Goal: Task Accomplishment & Management: Complete application form

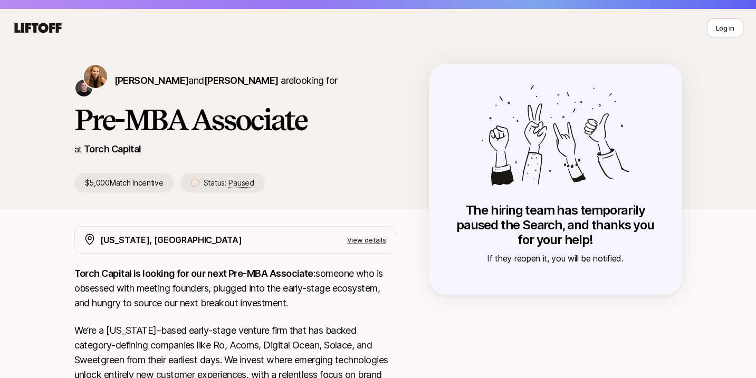
scroll to position [6, 0]
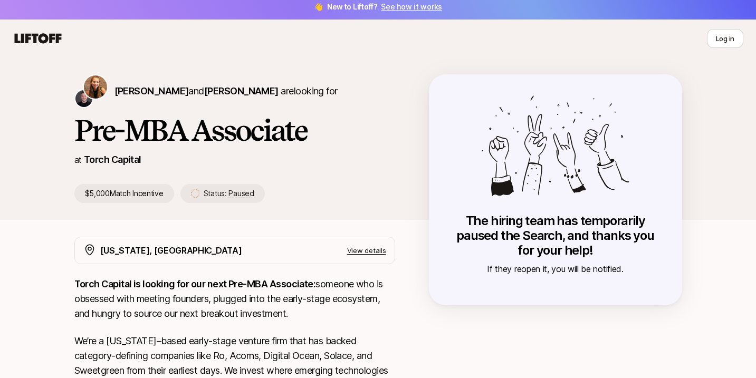
click at [25, 42] on icon at bounding box center [38, 38] width 47 height 10
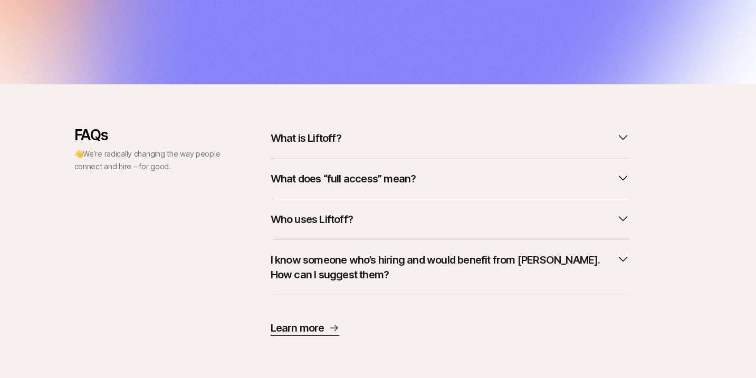
scroll to position [346, 0]
click at [342, 144] on button "What is Liftoff?" at bounding box center [450, 138] width 359 height 23
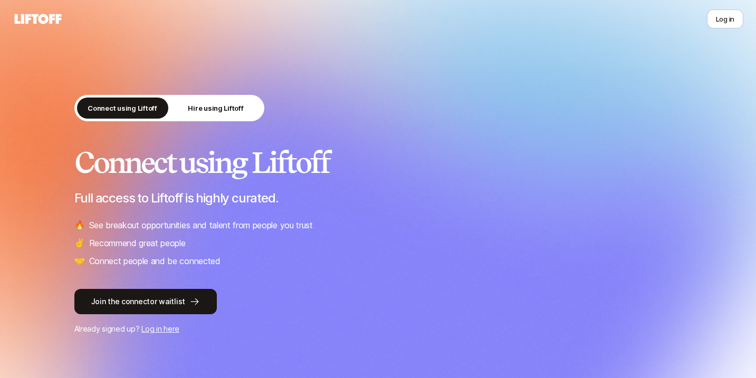
scroll to position [0, 0]
click at [32, 17] on icon at bounding box center [38, 19] width 51 height 15
click at [736, 14] on button "Log in" at bounding box center [725, 18] width 36 height 19
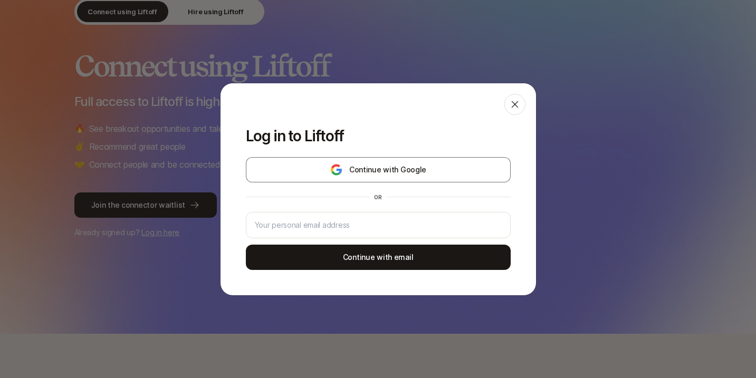
scroll to position [99, 0]
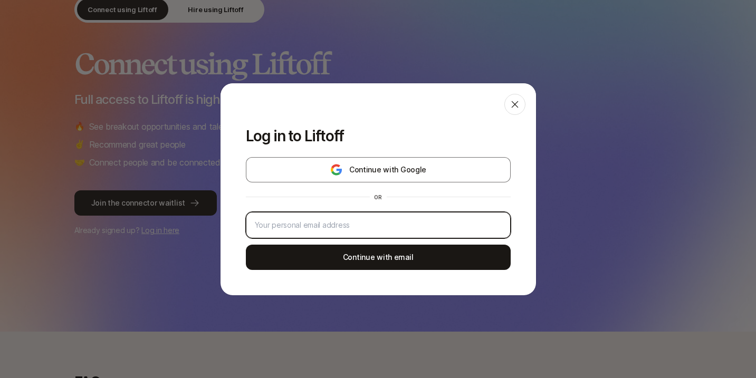
click at [394, 221] on input "email" at bounding box center [378, 225] width 247 height 13
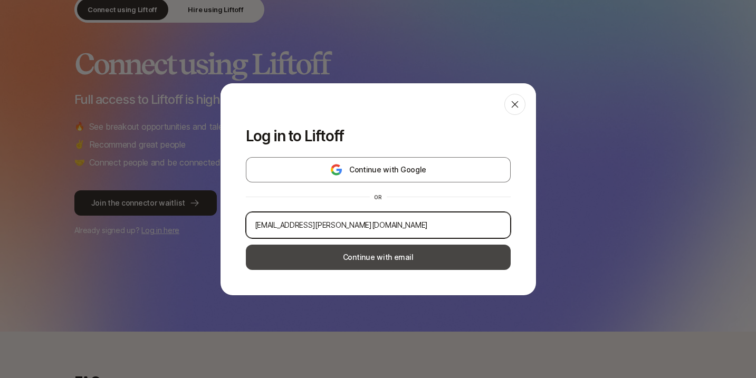
type input "[EMAIL_ADDRESS][PERSON_NAME][DOMAIN_NAME]"
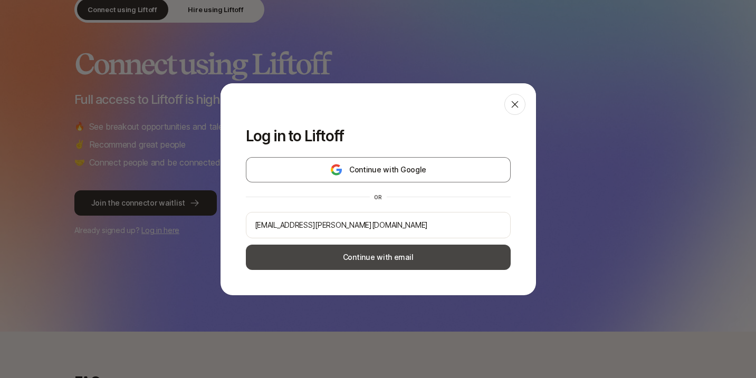
click at [399, 253] on button "Continue with email" at bounding box center [378, 257] width 265 height 25
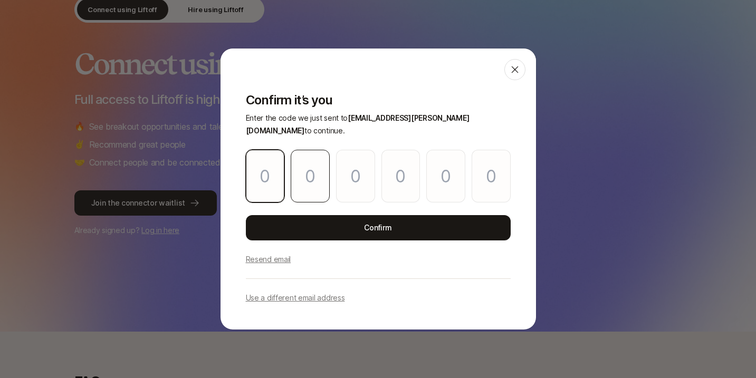
type input "1"
type input "3"
type input "6"
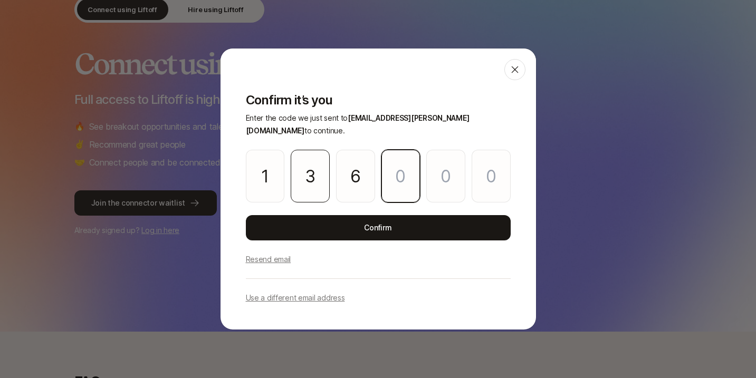
type input "5"
type input "2"
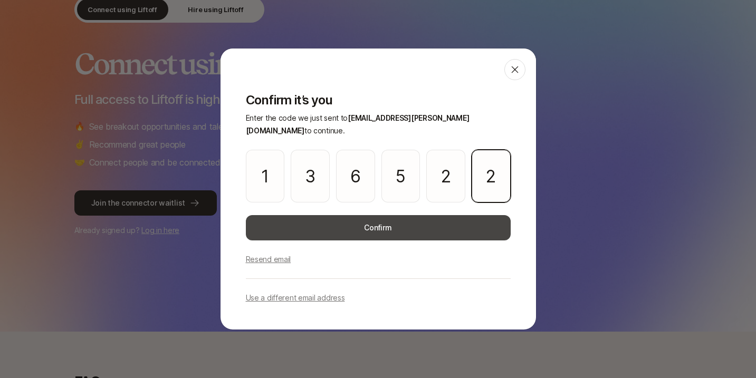
type input "2"
click at [306, 217] on button "Confirm" at bounding box center [378, 227] width 265 height 25
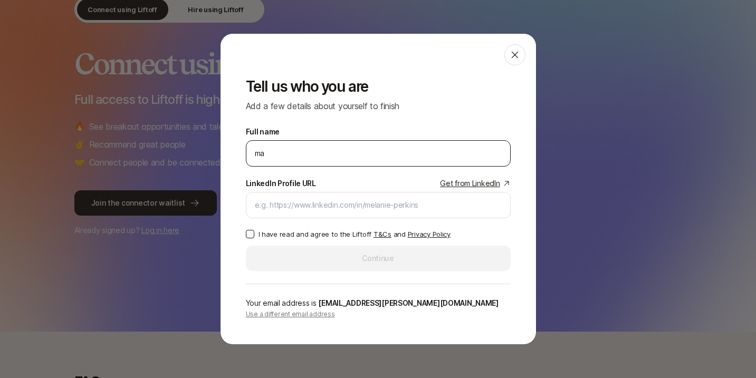
type input "m"
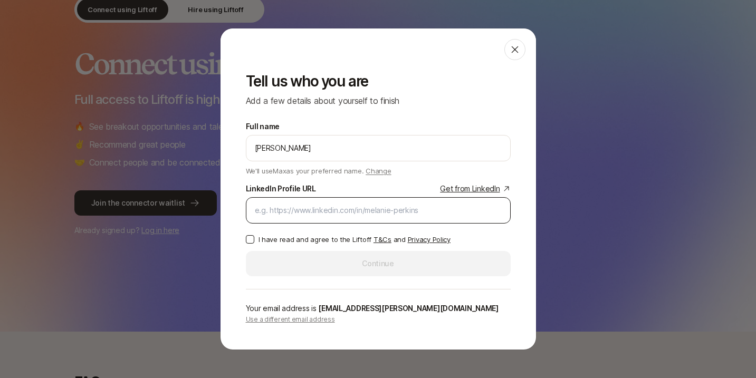
type input "[PERSON_NAME]"
click at [319, 223] on div at bounding box center [378, 210] width 265 height 26
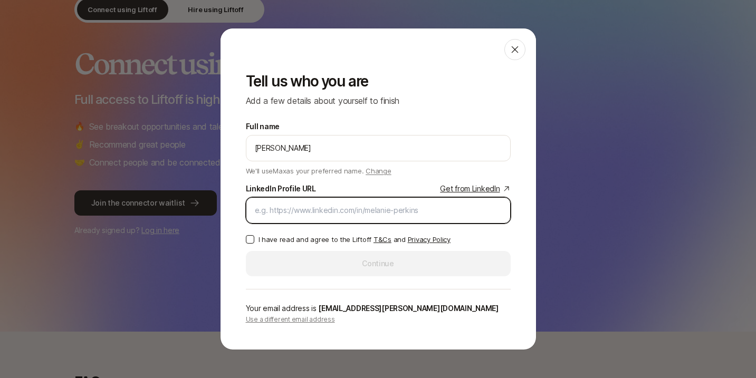
click at [324, 212] on input "LinkedIn Profile URL Get from LinkedIn" at bounding box center [378, 210] width 247 height 13
paste input "[URL][DOMAIN_NAME][PERSON_NAME]"
type input "[URL][DOMAIN_NAME][PERSON_NAME]"
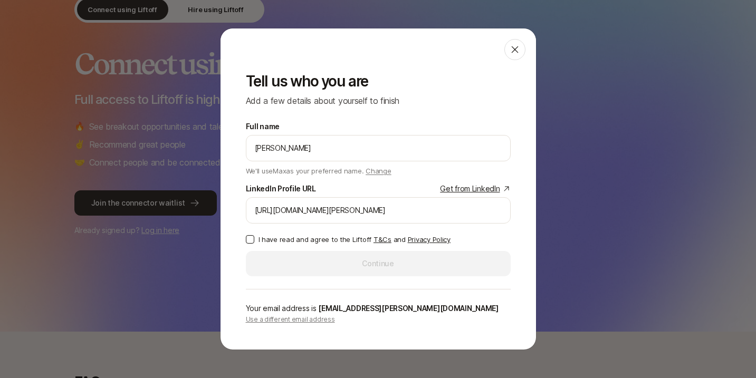
click at [251, 238] on button "I have read and agree to the Liftoff T&Cs and Privacy Policy" at bounding box center [250, 239] width 8 height 8
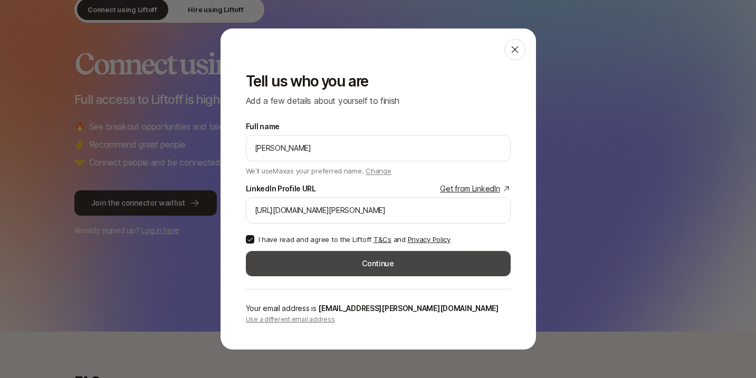
click at [332, 263] on button "Continue" at bounding box center [378, 263] width 265 height 25
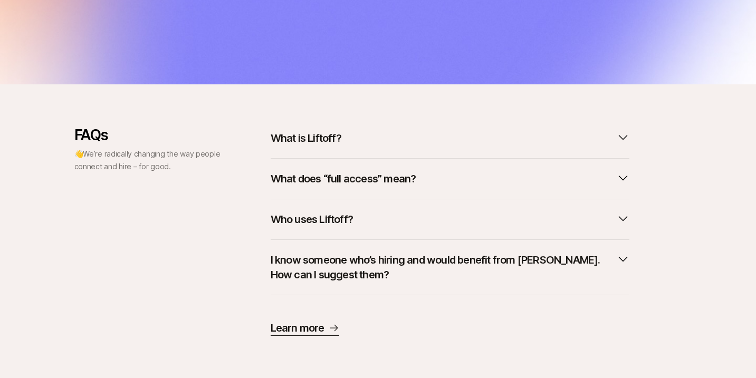
scroll to position [382, 0]
click at [362, 189] on button "What does “full access” mean?" at bounding box center [450, 178] width 359 height 23
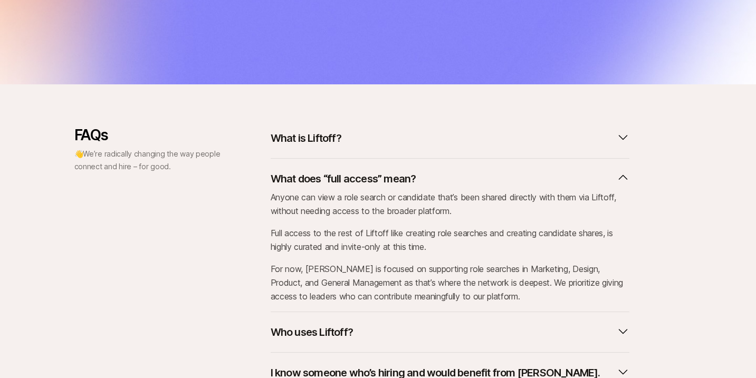
click at [368, 182] on p "What does “full access” mean?" at bounding box center [344, 178] width 146 height 15
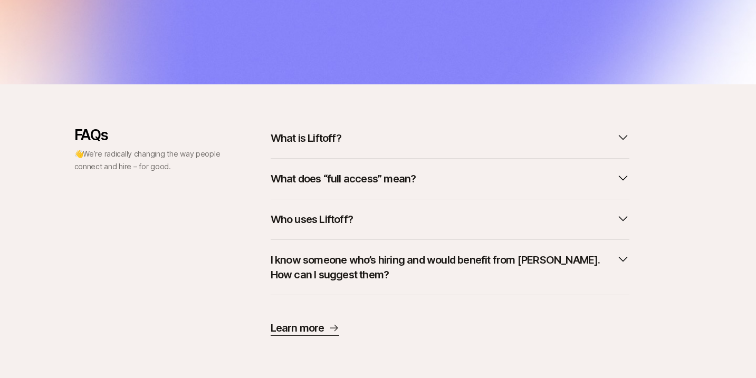
click at [324, 221] on p "Who uses Liftoff?" at bounding box center [312, 219] width 82 height 15
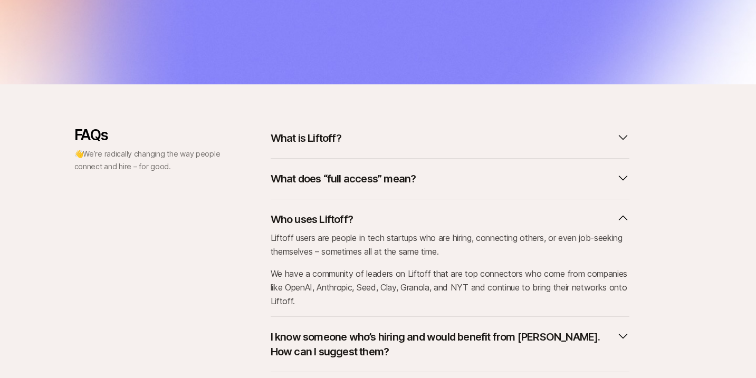
click at [324, 221] on p "Who uses Liftoff?" at bounding box center [312, 219] width 82 height 15
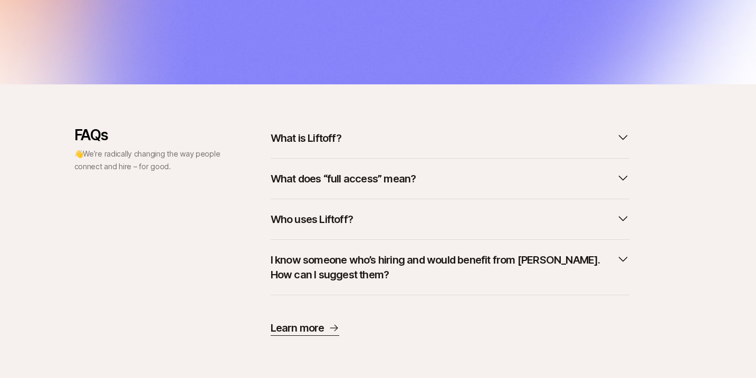
click at [324, 221] on p "Who uses Liftoff?" at bounding box center [312, 219] width 82 height 15
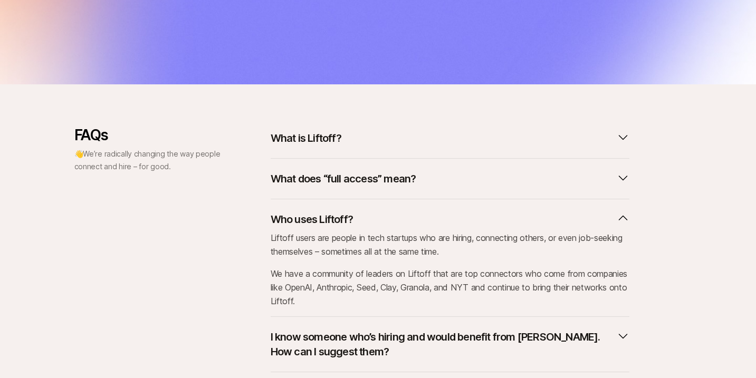
click at [324, 221] on p "Who uses Liftoff?" at bounding box center [312, 219] width 82 height 15
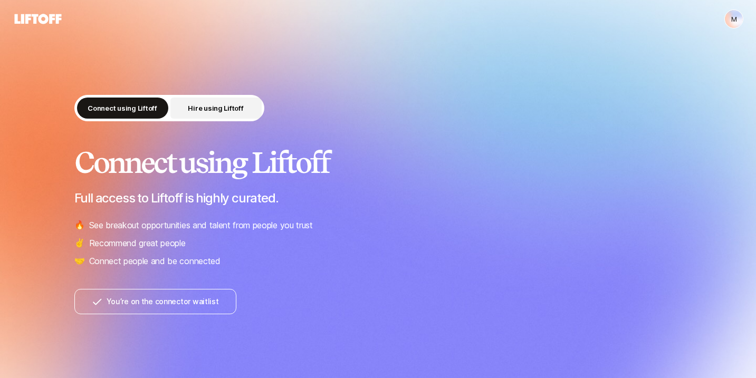
scroll to position [0, 0]
click at [153, 312] on button "You’re on the connector waitlist" at bounding box center [155, 301] width 162 height 25
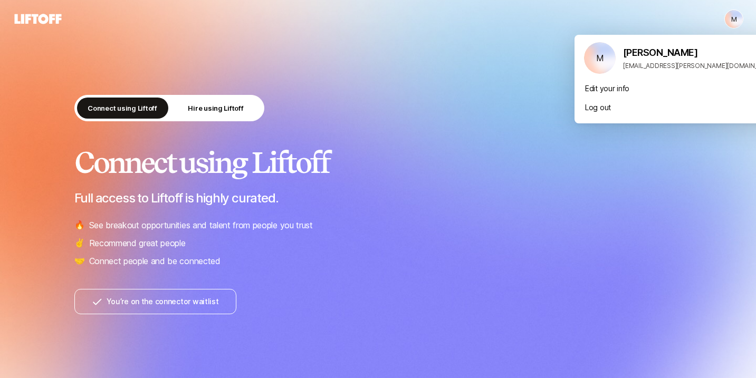
click at [728, 12] on html "M M Connect using Liftoff Hire using Liftoff Connect using Liftoff Full access …" at bounding box center [378, 189] width 756 height 378
click at [419, 239] on html "M M Connect using Liftoff Hire using Liftoff Connect using Liftoff Full access …" at bounding box center [378, 189] width 756 height 378
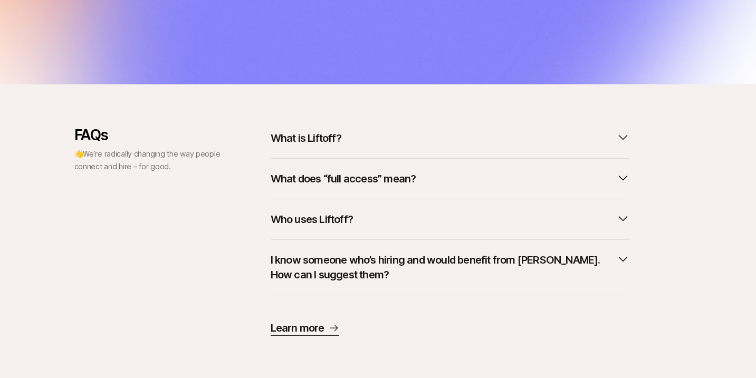
scroll to position [382, 0]
click at [358, 266] on p "I know someone who’s hiring and would benefit from [PERSON_NAME]. How can I sug…" at bounding box center [442, 268] width 342 height 30
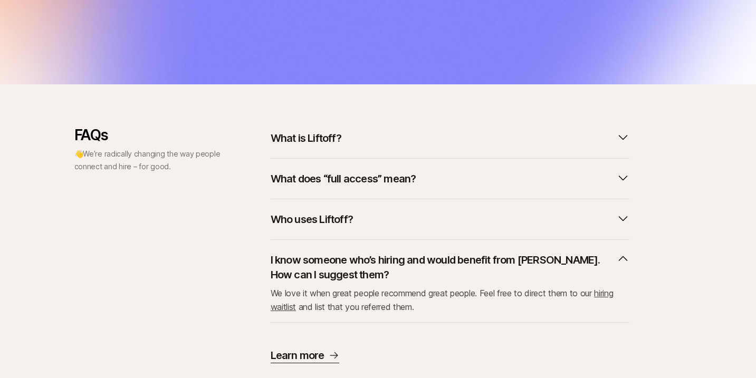
click at [358, 266] on p "I know someone who’s hiring and would benefit from [PERSON_NAME]. How can I sug…" at bounding box center [442, 268] width 342 height 30
